Goal: Navigation & Orientation: Find specific page/section

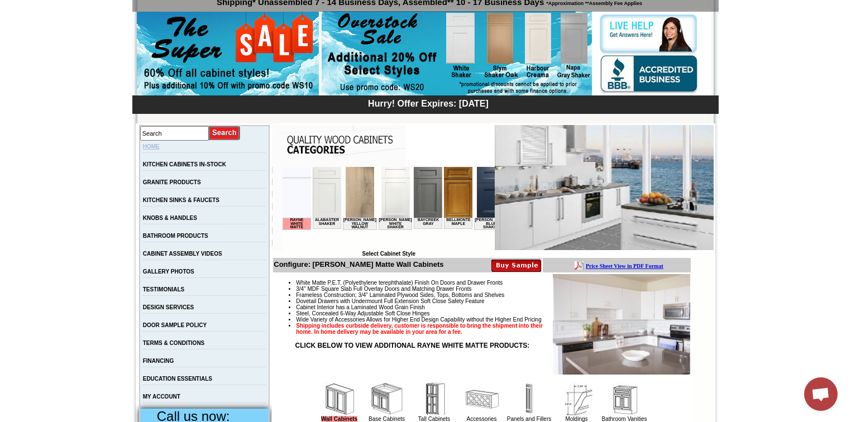
click at [157, 143] on link "HOME" at bounding box center [151, 146] width 17 height 6
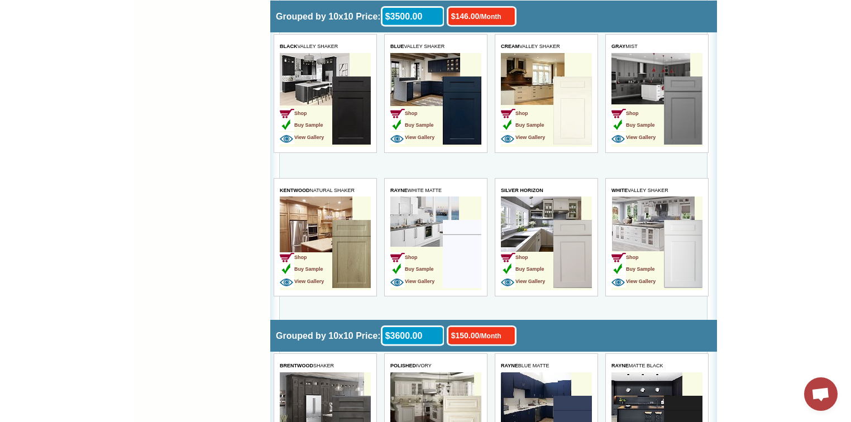
scroll to position [2188, 0]
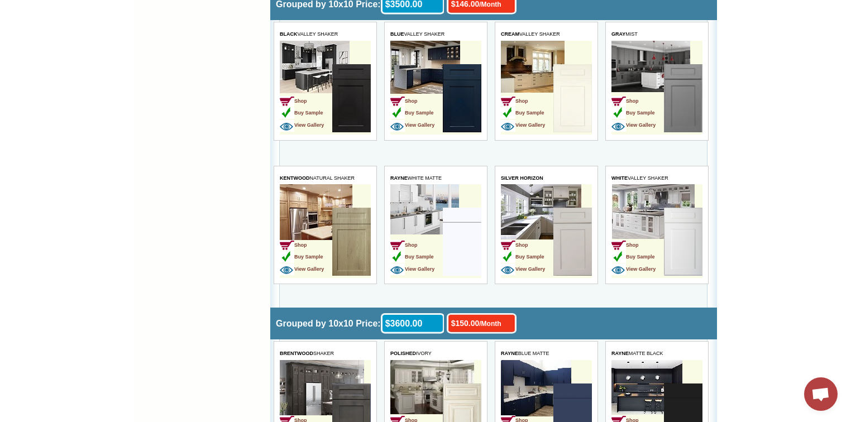
click at [462, 208] on img at bounding box center [461, 242] width 39 height 68
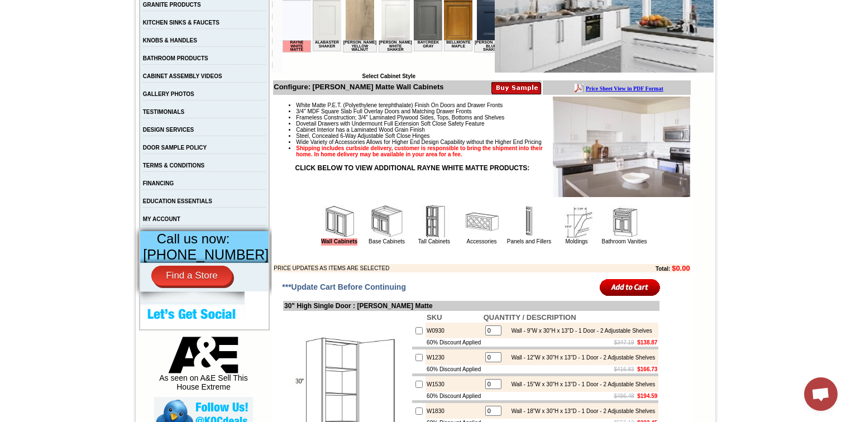
scroll to position [268, 0]
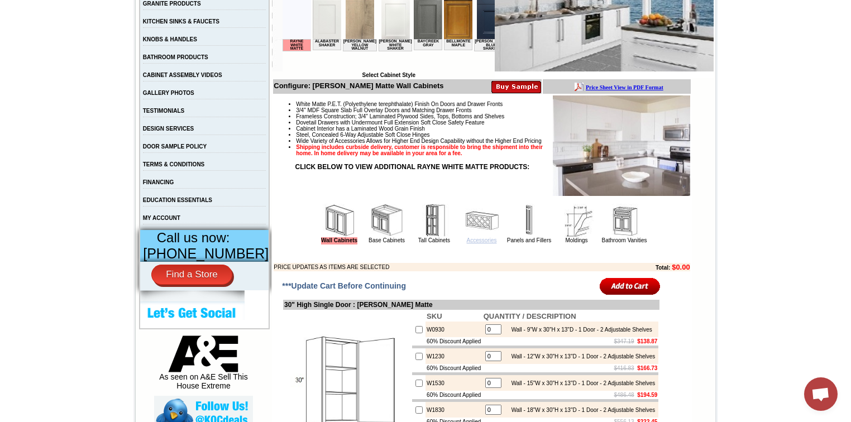
click at [467, 243] on link "Accessories" at bounding box center [482, 240] width 30 height 6
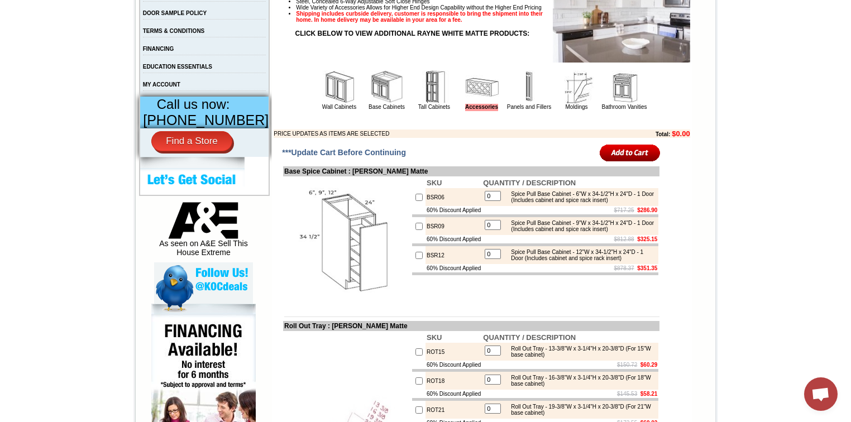
scroll to position [402, 0]
click at [527, 109] on link "Panels and Fillers" at bounding box center [529, 106] width 44 height 6
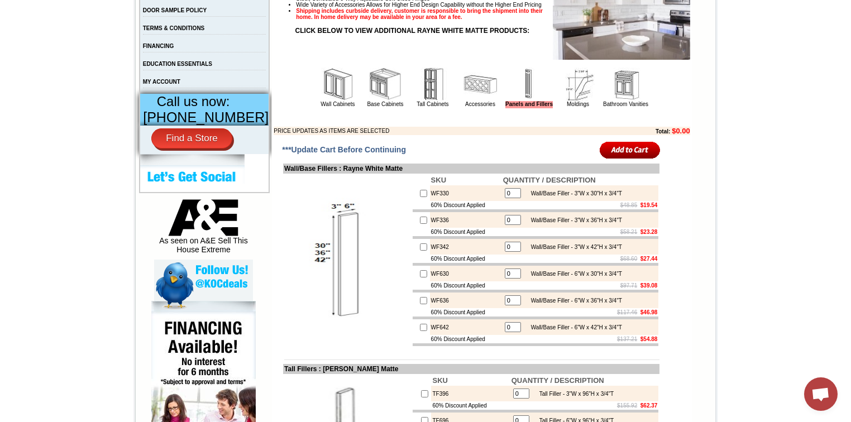
scroll to position [402, 0]
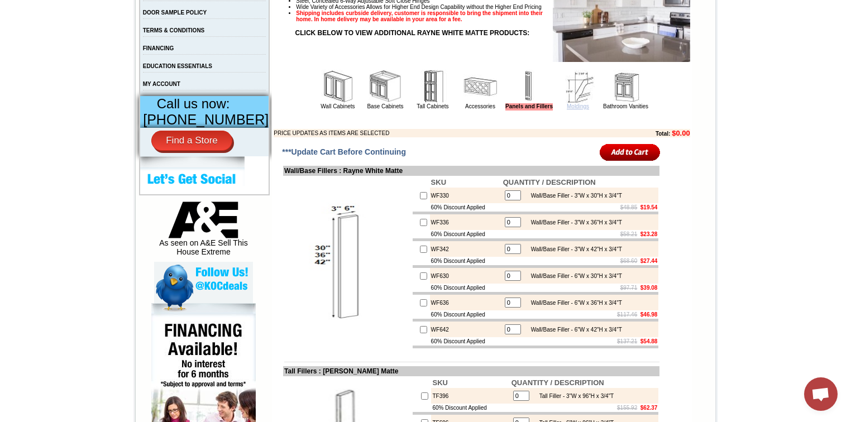
click at [567, 108] on link "Moldings" at bounding box center [577, 106] width 22 height 6
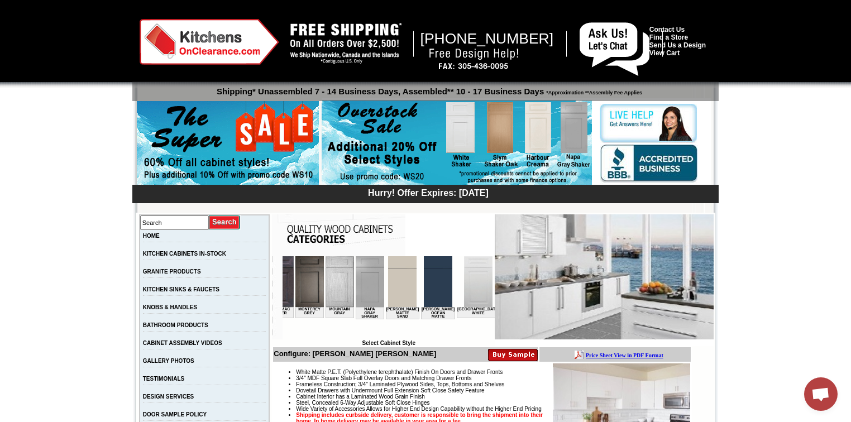
scroll to position [0, 1319]
